Goal: Task Accomplishment & Management: Manage account settings

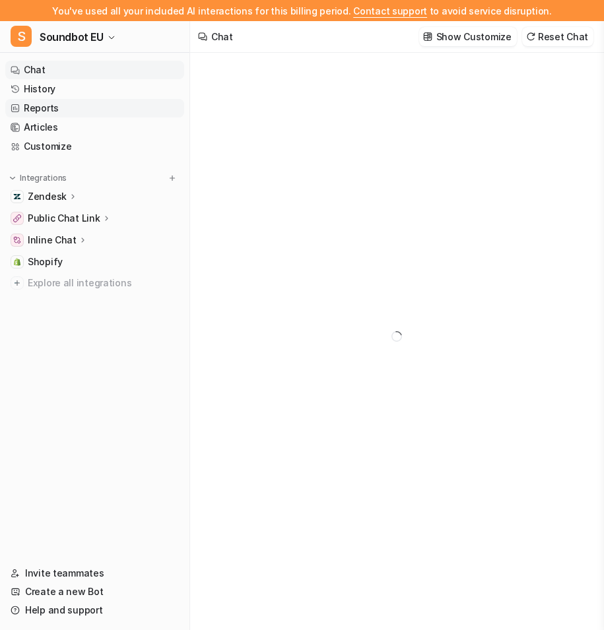
type textarea "**********"
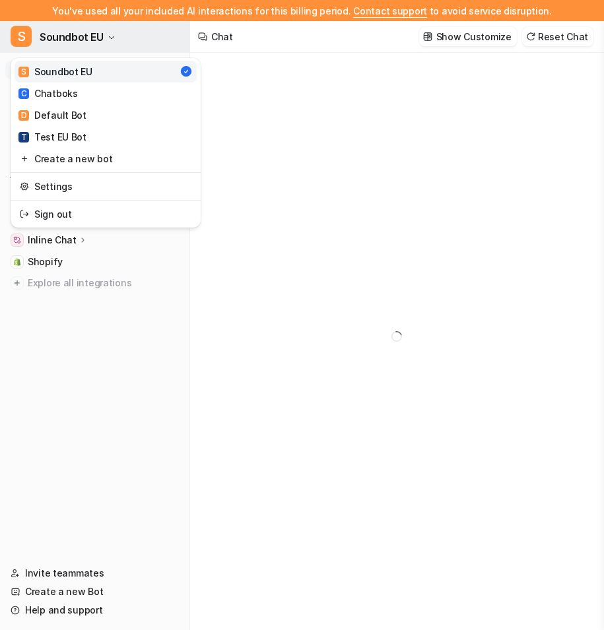
click at [106, 42] on button "S Soundbot EU" at bounding box center [94, 37] width 189 height 32
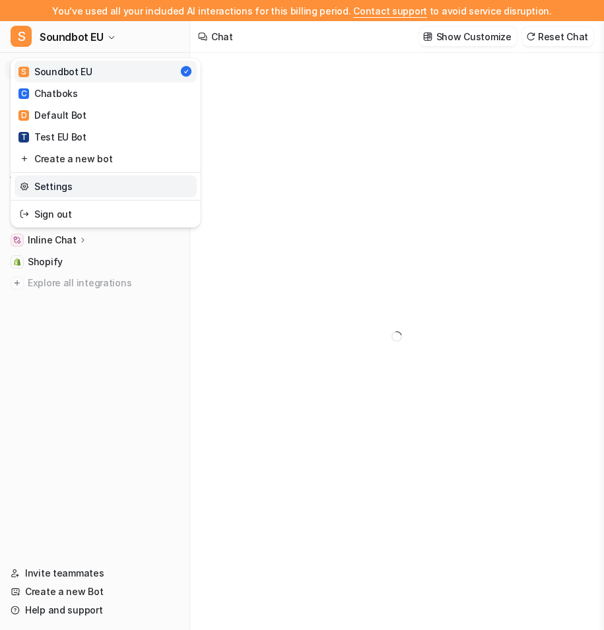
click at [75, 186] on link "Settings" at bounding box center [106, 187] width 182 height 22
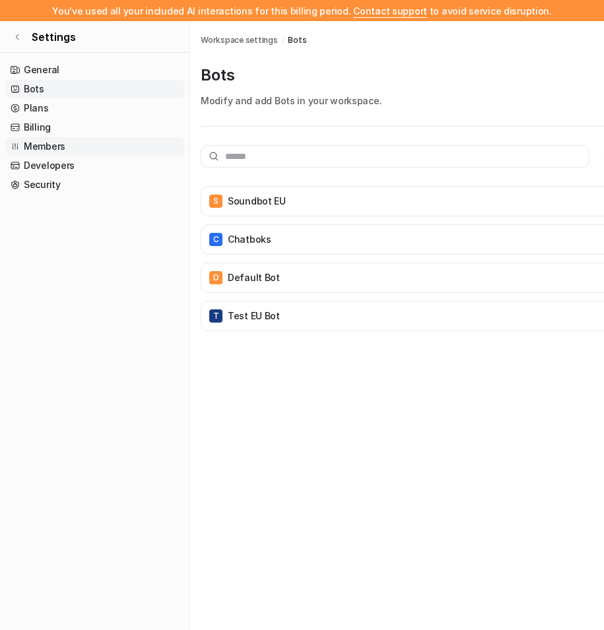
click at [96, 147] on link "Members" at bounding box center [94, 146] width 179 height 18
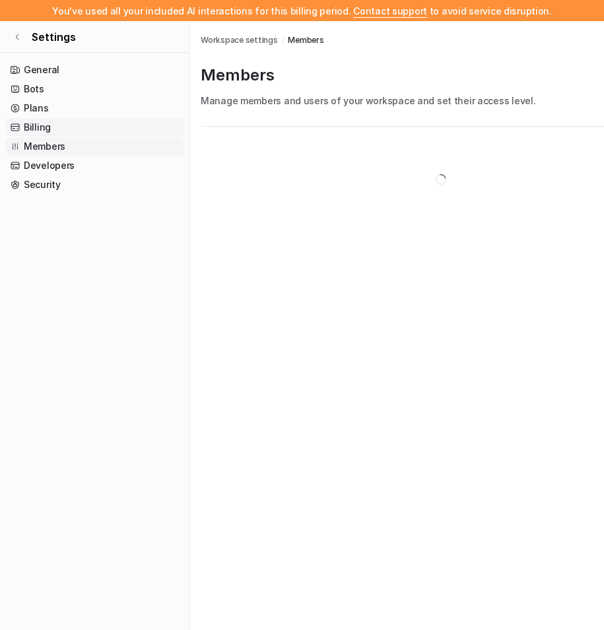
click at [94, 130] on link "Billing" at bounding box center [94, 127] width 179 height 18
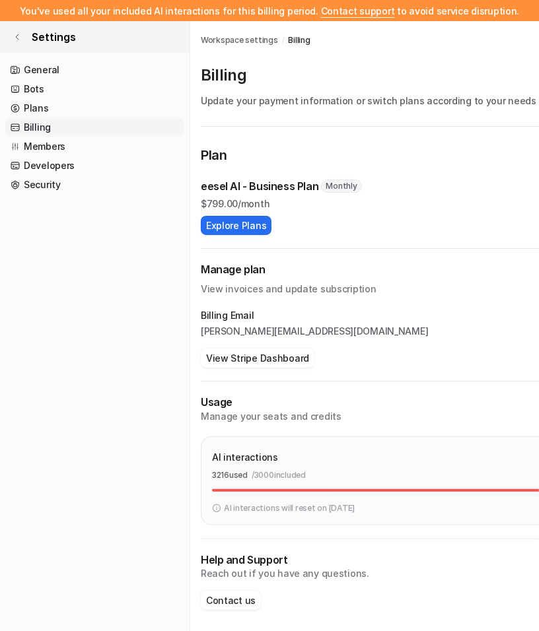
click at [16, 39] on icon at bounding box center [17, 37] width 8 height 8
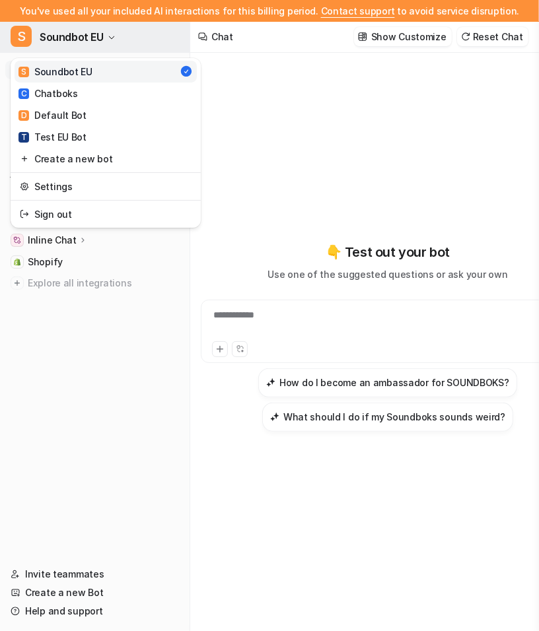
click at [92, 36] on span "Soundbot EU" at bounding box center [72, 37] width 64 height 18
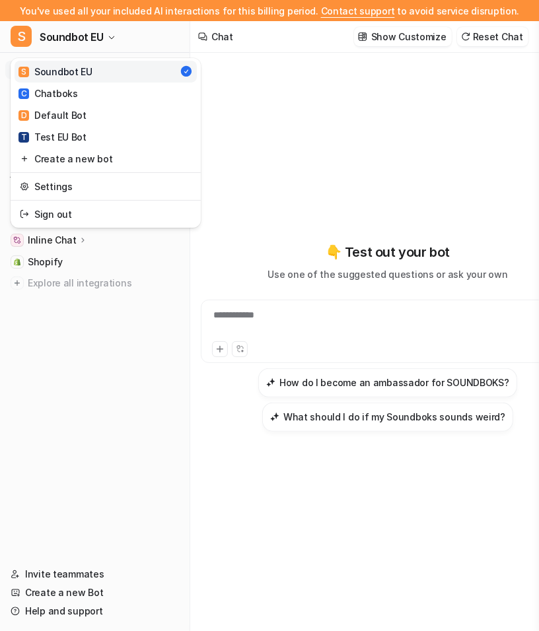
click at [158, 357] on div "S Soundbot EU S Soundbot EU C Chatboks D Default Bot T Test EU Bot Create a new…" at bounding box center [95, 326] width 190 height 610
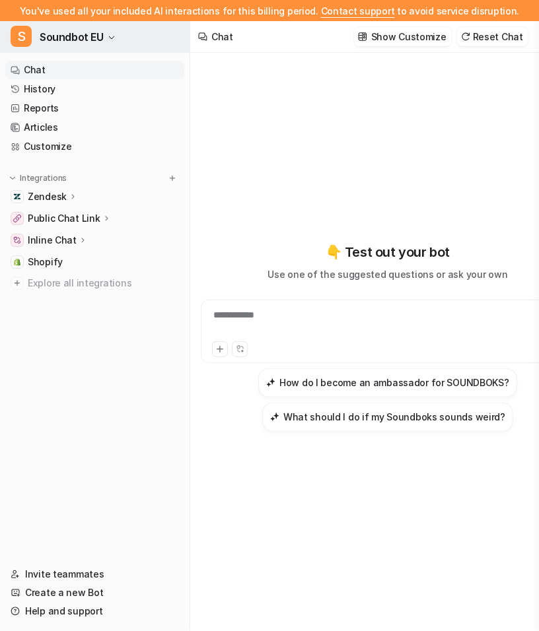
click at [114, 33] on button "S Soundbot EU" at bounding box center [94, 37] width 189 height 32
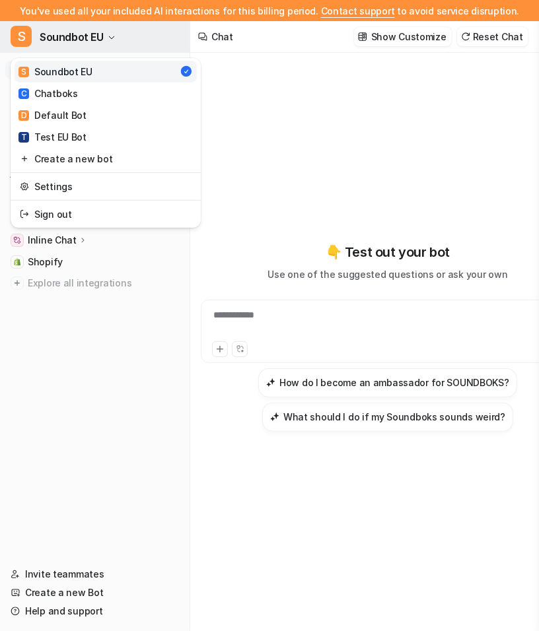
click at [114, 33] on button "S Soundbot EU" at bounding box center [94, 37] width 189 height 32
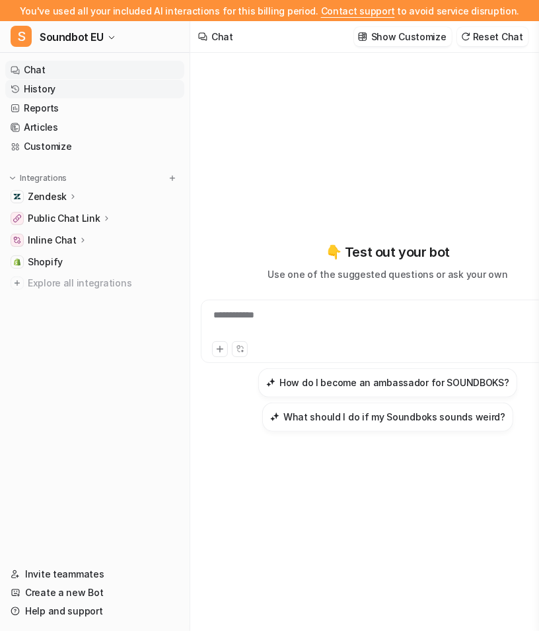
click at [88, 88] on link "History" at bounding box center [94, 89] width 179 height 18
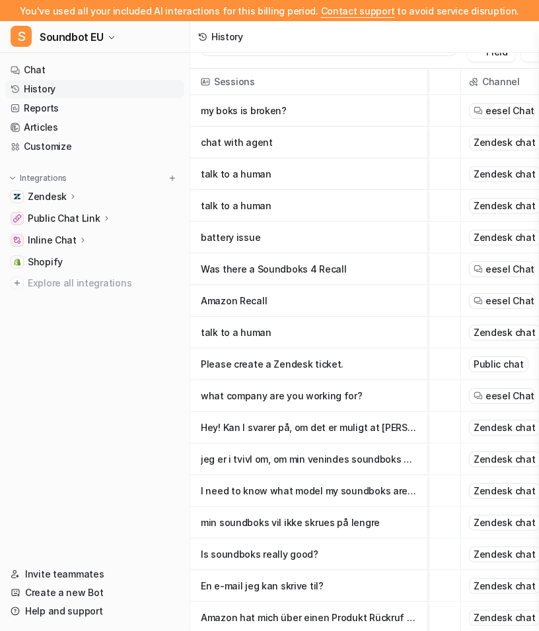
scroll to position [0, 158]
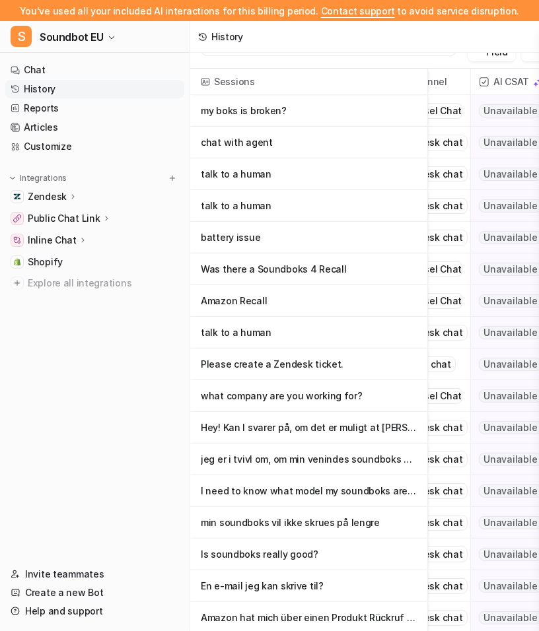
click at [449, 302] on span "eesel Chat" at bounding box center [436, 300] width 49 height 13
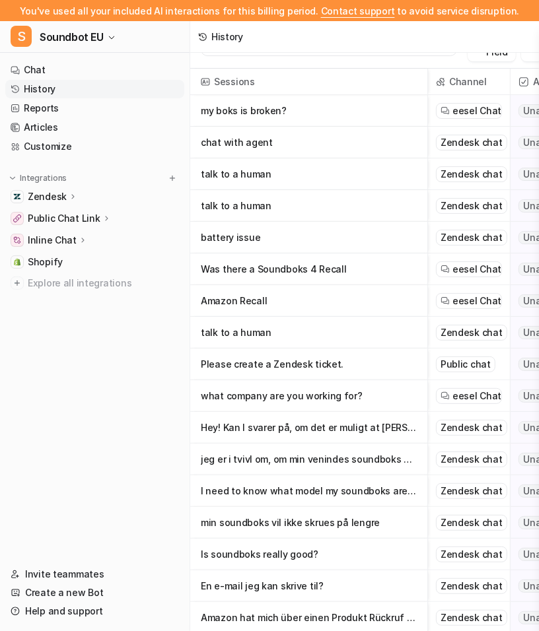
click at [310, 298] on p "Amazon Recall" at bounding box center [309, 301] width 216 height 32
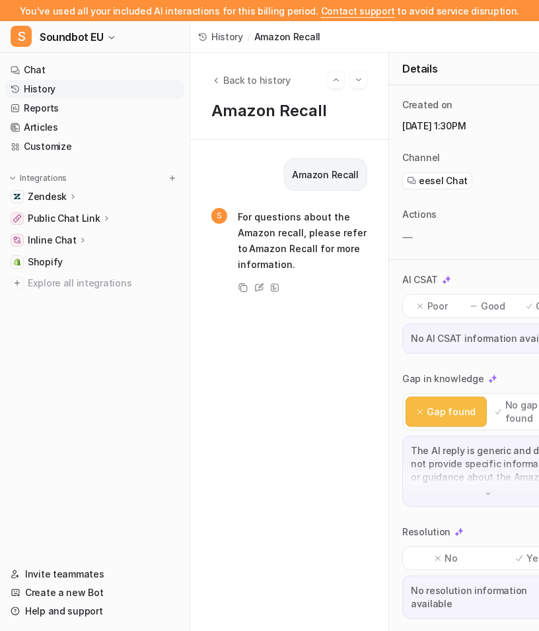
scroll to position [31, 0]
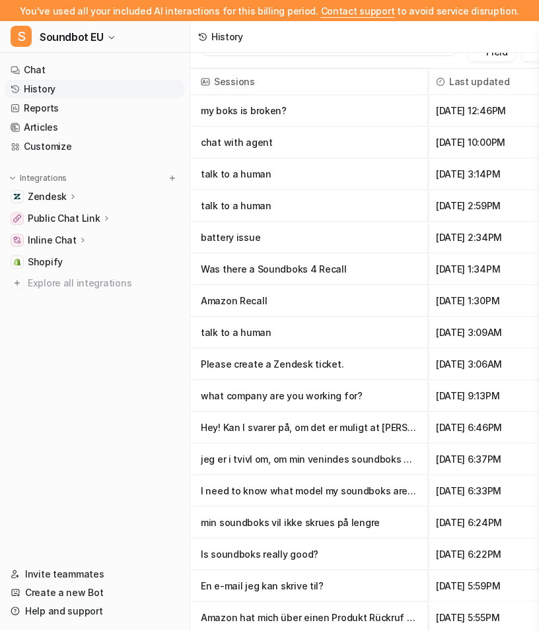
click at [279, 336] on p "talk to a human" at bounding box center [309, 333] width 216 height 32
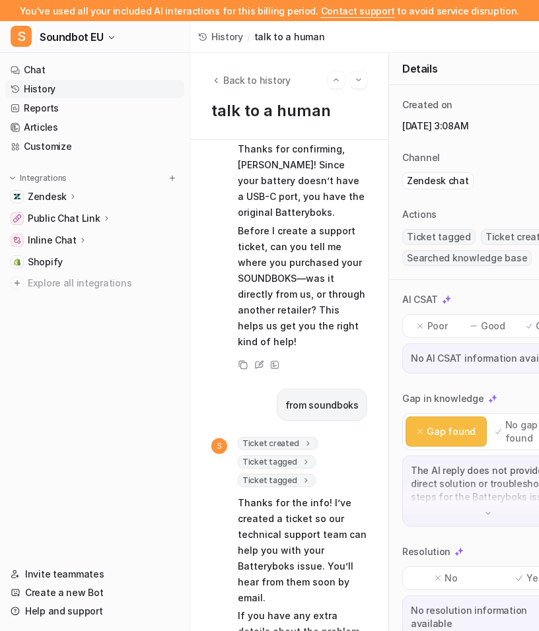
scroll to position [1155, 0]
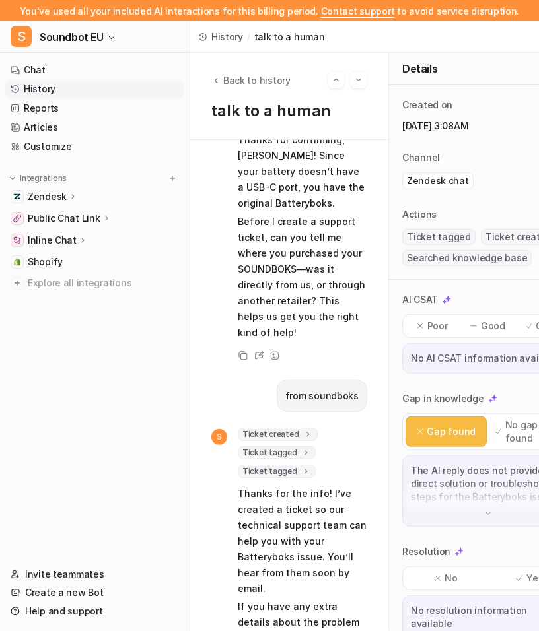
scroll to position [31, 0]
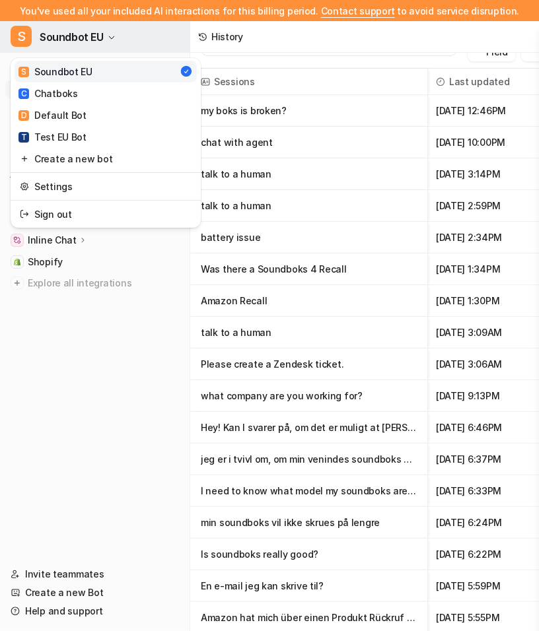
click at [121, 28] on button "S Soundbot EU" at bounding box center [94, 37] width 189 height 32
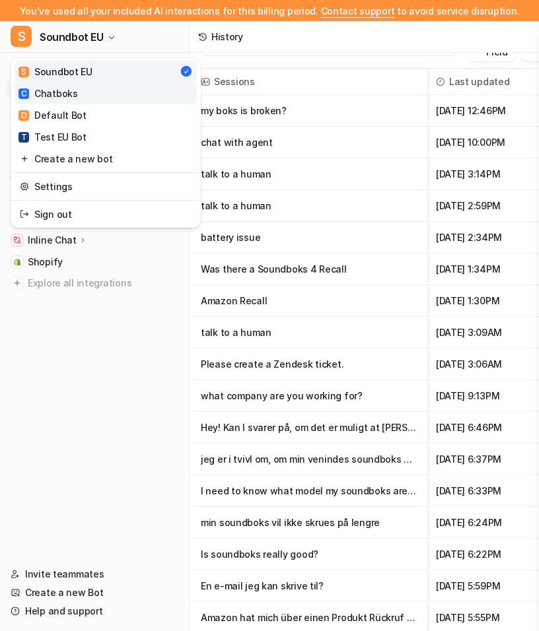
click at [112, 100] on link "C Chatboks" at bounding box center [106, 93] width 182 height 22
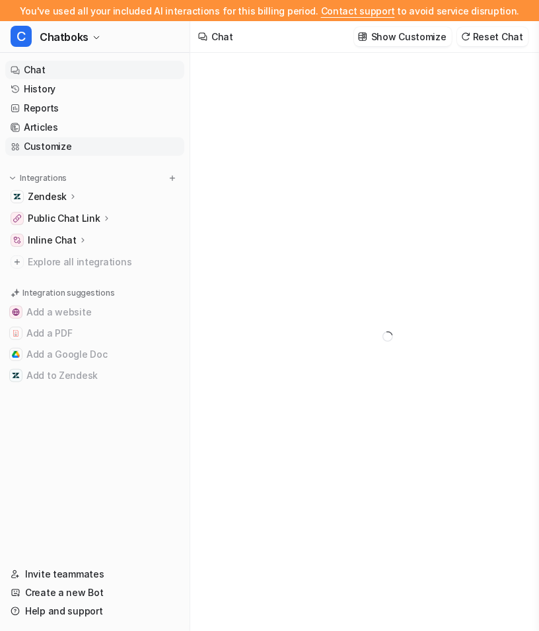
type textarea "**********"
click at [92, 96] on link "History" at bounding box center [94, 89] width 179 height 18
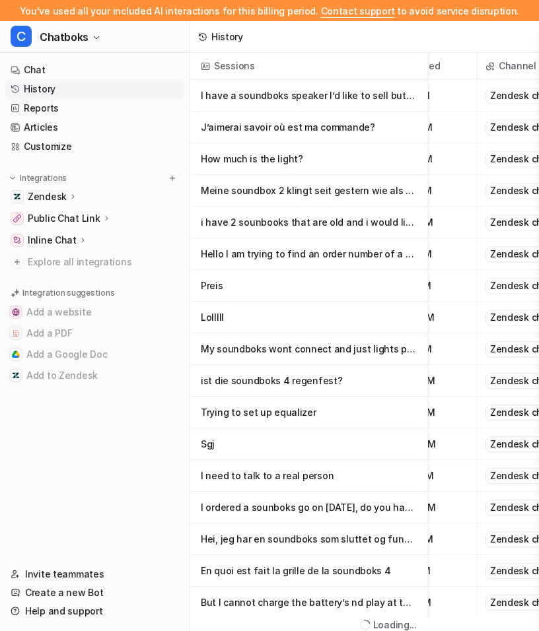
scroll to position [47, 0]
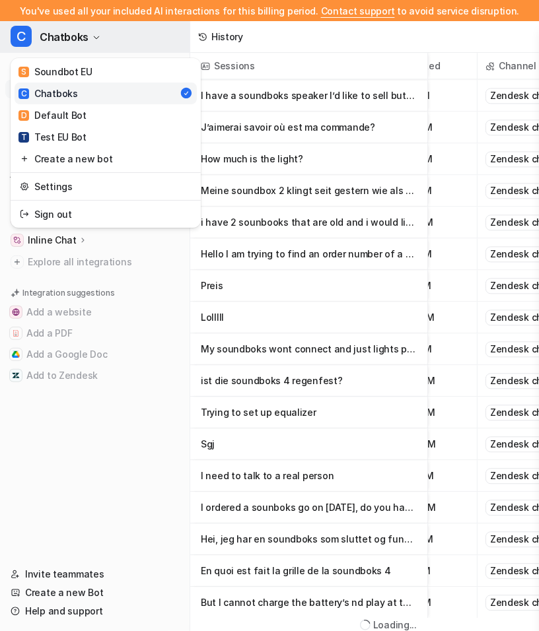
click at [71, 51] on button "C Chatboks" at bounding box center [94, 37] width 189 height 32
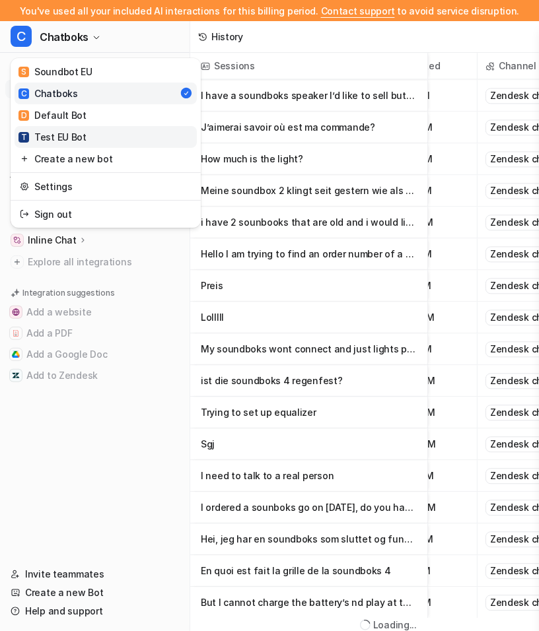
scroll to position [33, 0]
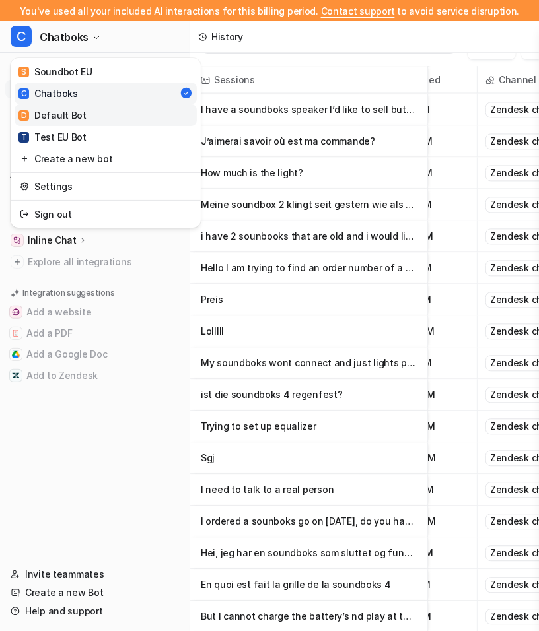
click at [124, 115] on link "D Default Bot" at bounding box center [106, 115] width 182 height 22
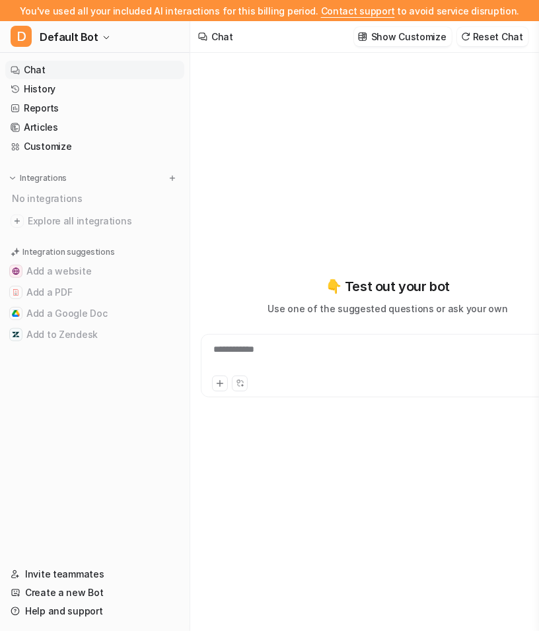
type textarea "**********"
click at [94, 90] on link "History" at bounding box center [94, 89] width 179 height 18
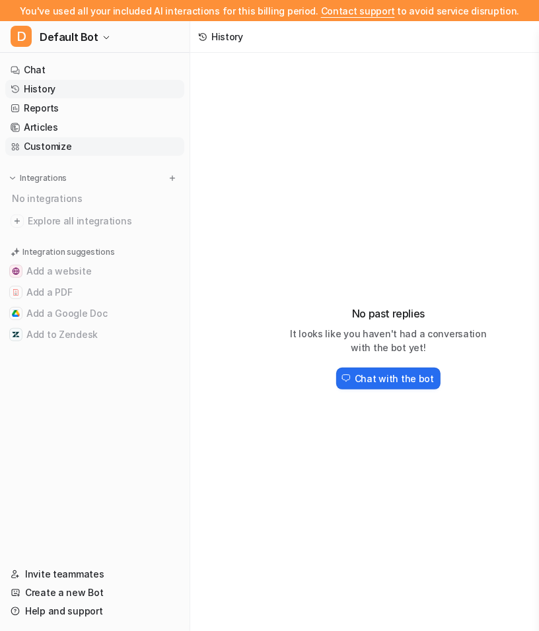
click at [81, 150] on link "Customize" at bounding box center [94, 146] width 179 height 18
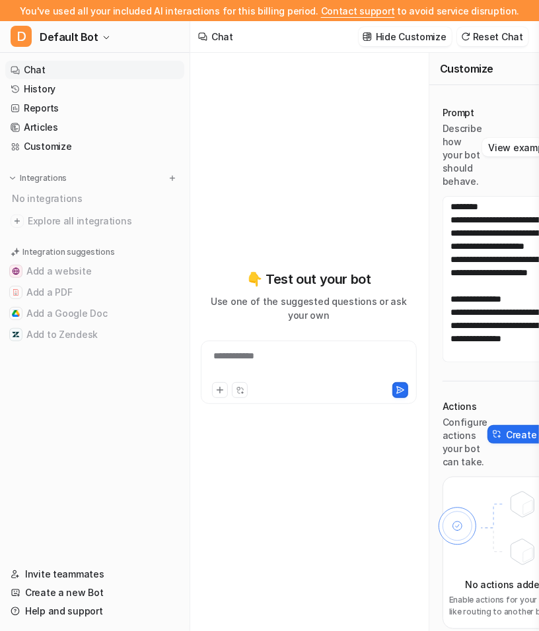
scroll to position [40, 0]
click at [45, 53] on div "D Default Bot Chat History Reports Articles Customize Integrations No integrati…" at bounding box center [95, 326] width 190 height 610
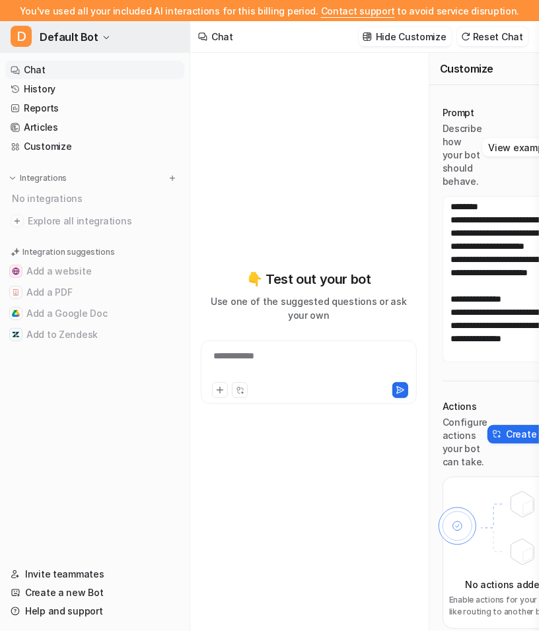
click at [48, 41] on span "Default Bot" at bounding box center [69, 37] width 59 height 18
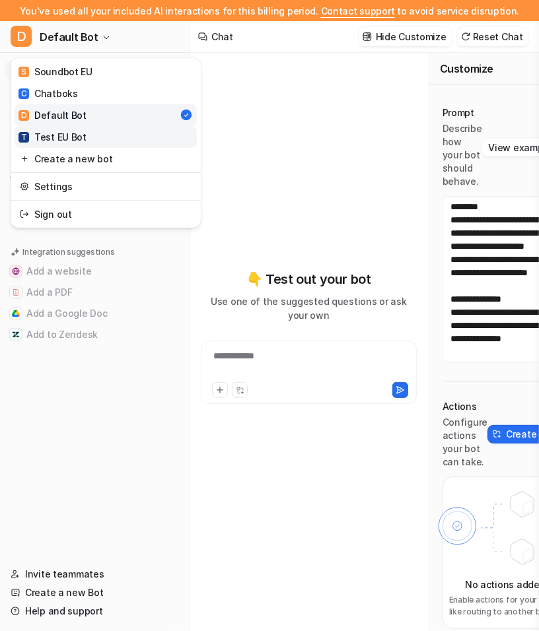
click at [55, 130] on div "T Test EU Bot" at bounding box center [52, 137] width 68 height 14
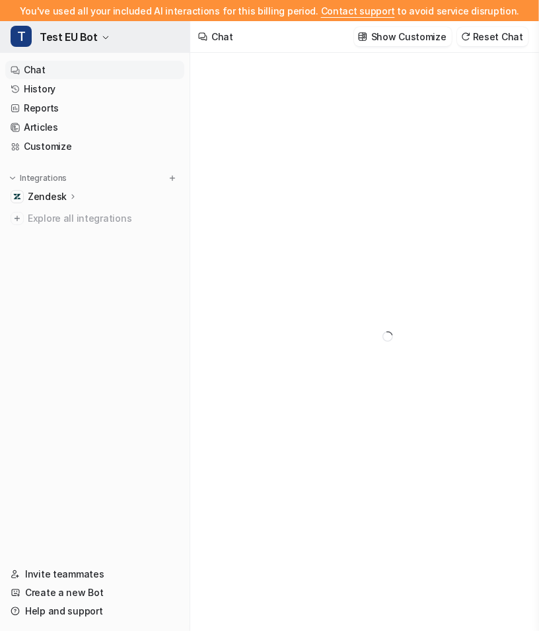
type textarea "**********"
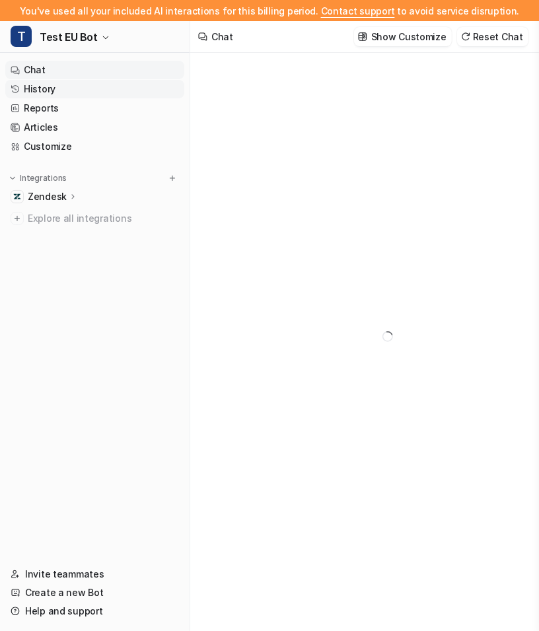
click at [67, 88] on link "History" at bounding box center [94, 89] width 179 height 18
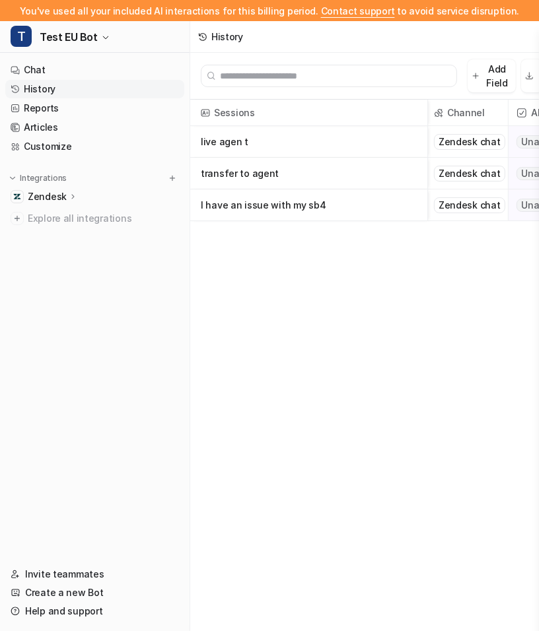
scroll to position [0, 86]
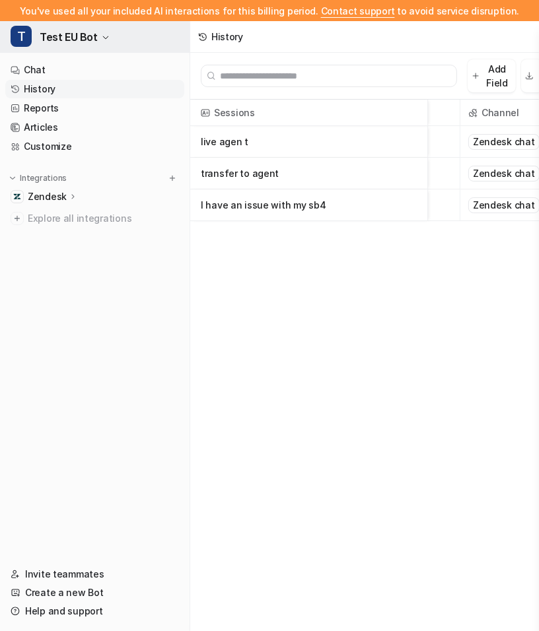
click at [98, 40] on button "T Test EU Bot" at bounding box center [94, 37] width 189 height 32
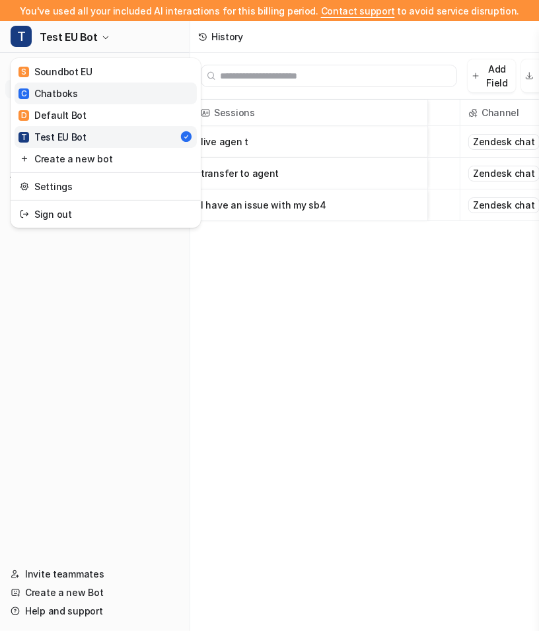
click at [95, 86] on link "C Chatboks" at bounding box center [106, 93] width 182 height 22
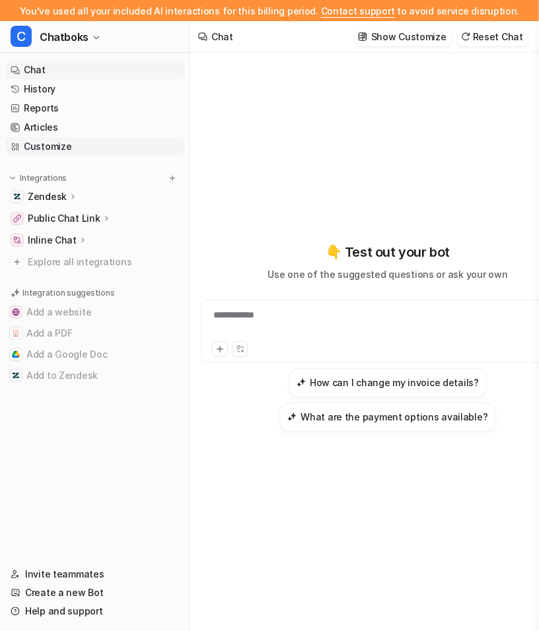
click at [79, 147] on link "Customize" at bounding box center [94, 146] width 179 height 18
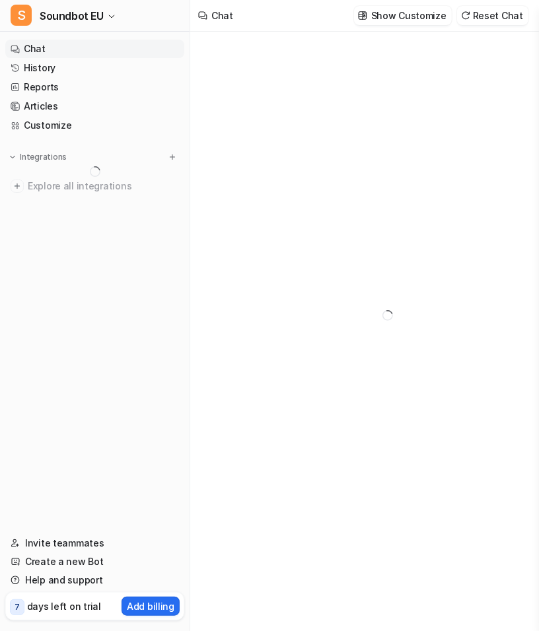
type textarea "**********"
